Goal: Task Accomplishment & Management: Manage account settings

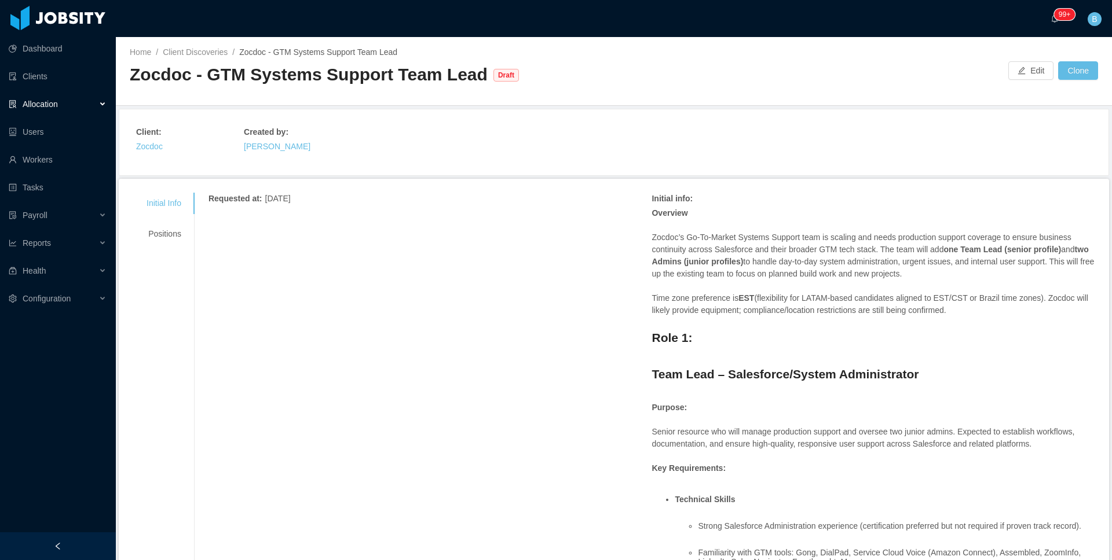
click at [300, 57] on span "Zocdoc - GTM Systems Support Team Lead" at bounding box center [318, 51] width 158 height 9
click at [1044, 75] on div "Edit Clone" at bounding box center [856, 70] width 484 height 19
click at [1029, 77] on button "Edit" at bounding box center [1030, 70] width 45 height 19
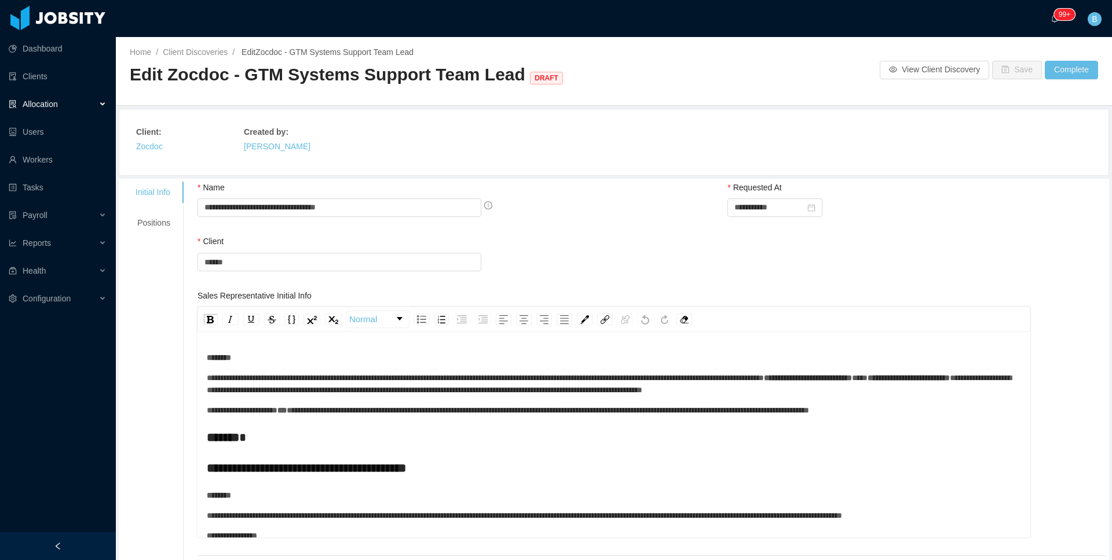
click at [185, 43] on div "Home / Client Discoveries / Edit Zocdoc - GTM Systems Support Team Lead / Edit …" at bounding box center [614, 71] width 996 height 69
click at [193, 49] on link "Client Discoveries" at bounding box center [195, 51] width 65 height 9
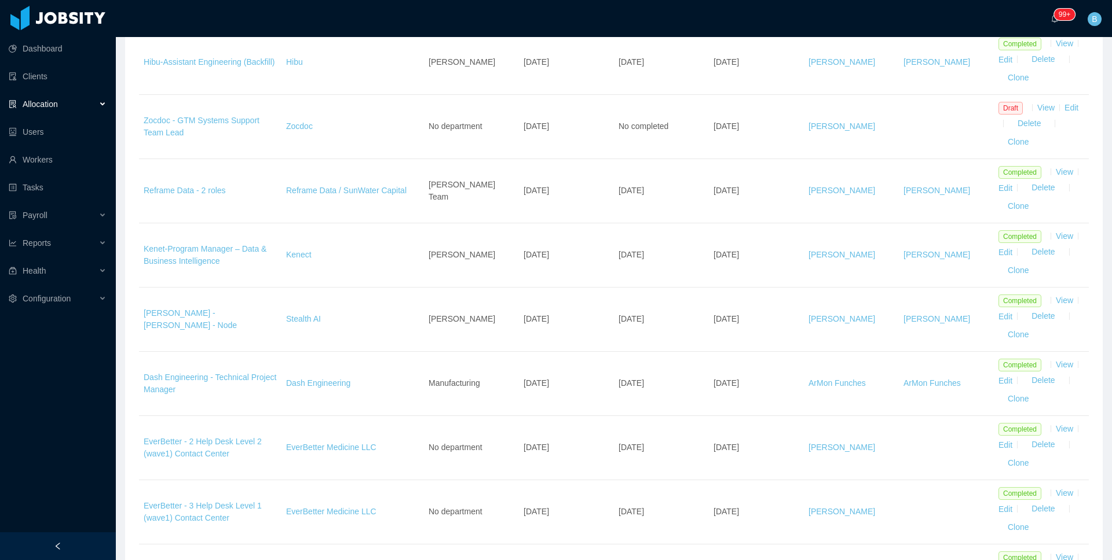
scroll to position [2678, 0]
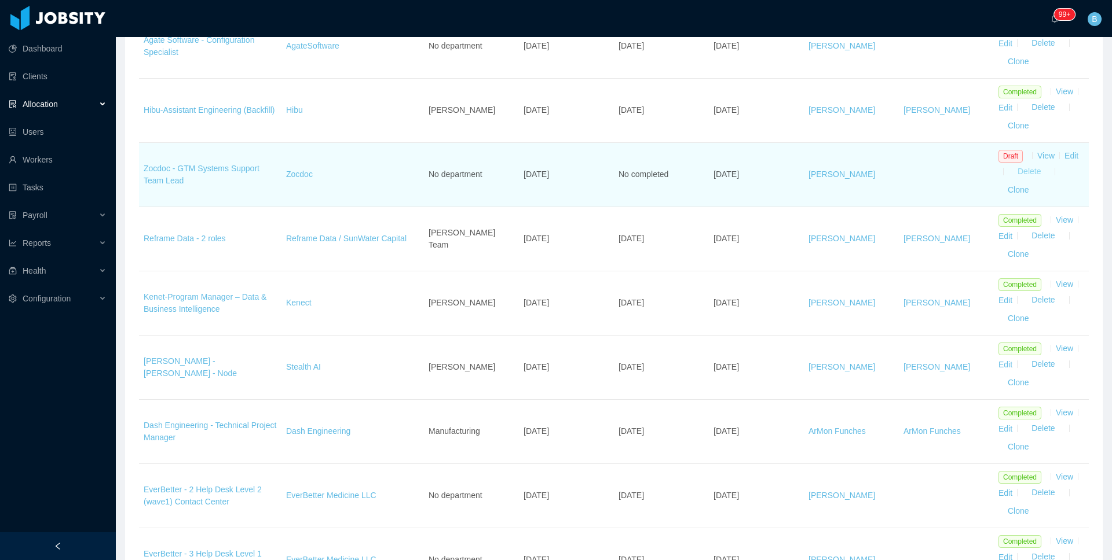
click at [1028, 181] on button "Delete" at bounding box center [1029, 172] width 42 height 19
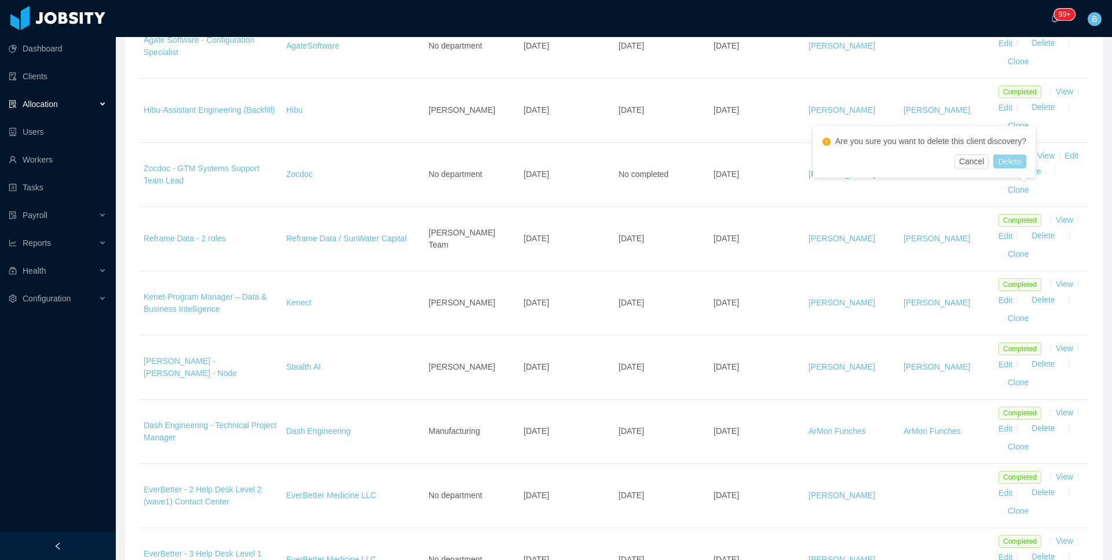
click at [1015, 160] on button "Delete" at bounding box center [1009, 162] width 32 height 14
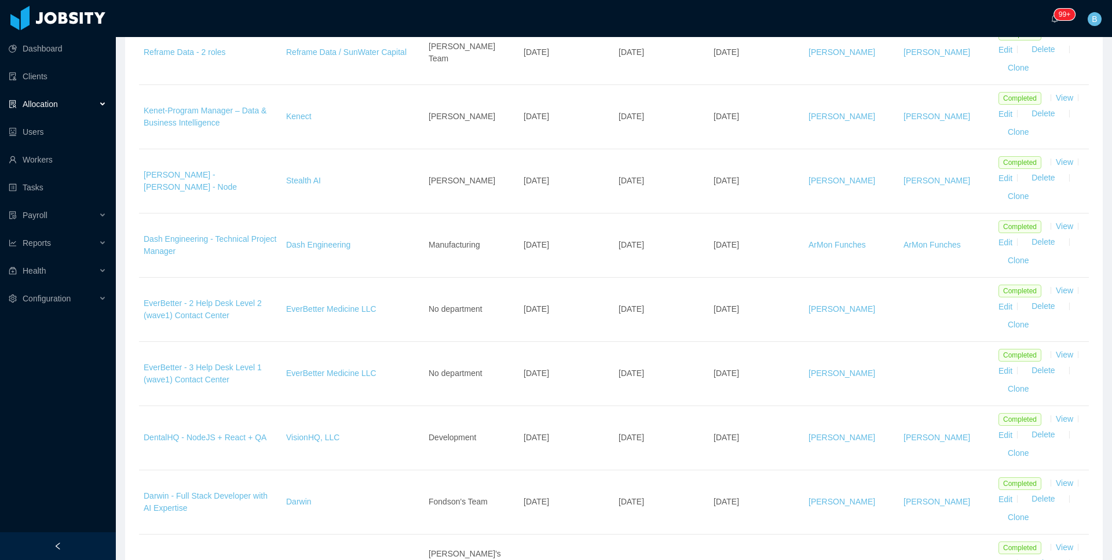
scroll to position [2962, 0]
